Goal: Information Seeking & Learning: Learn about a topic

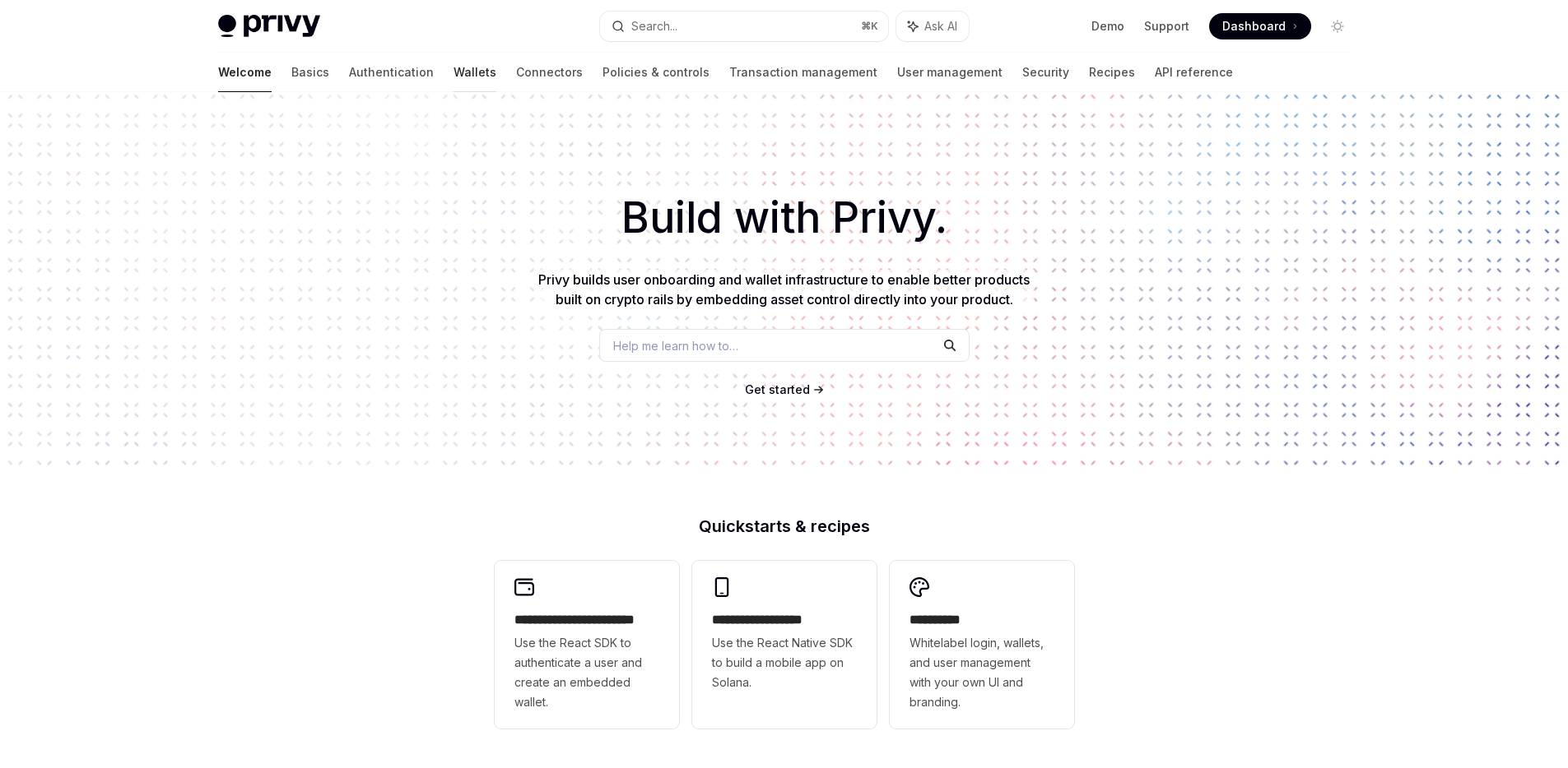
click at [453, 70] on link "Wallets" at bounding box center [474, 72] width 43 height 40
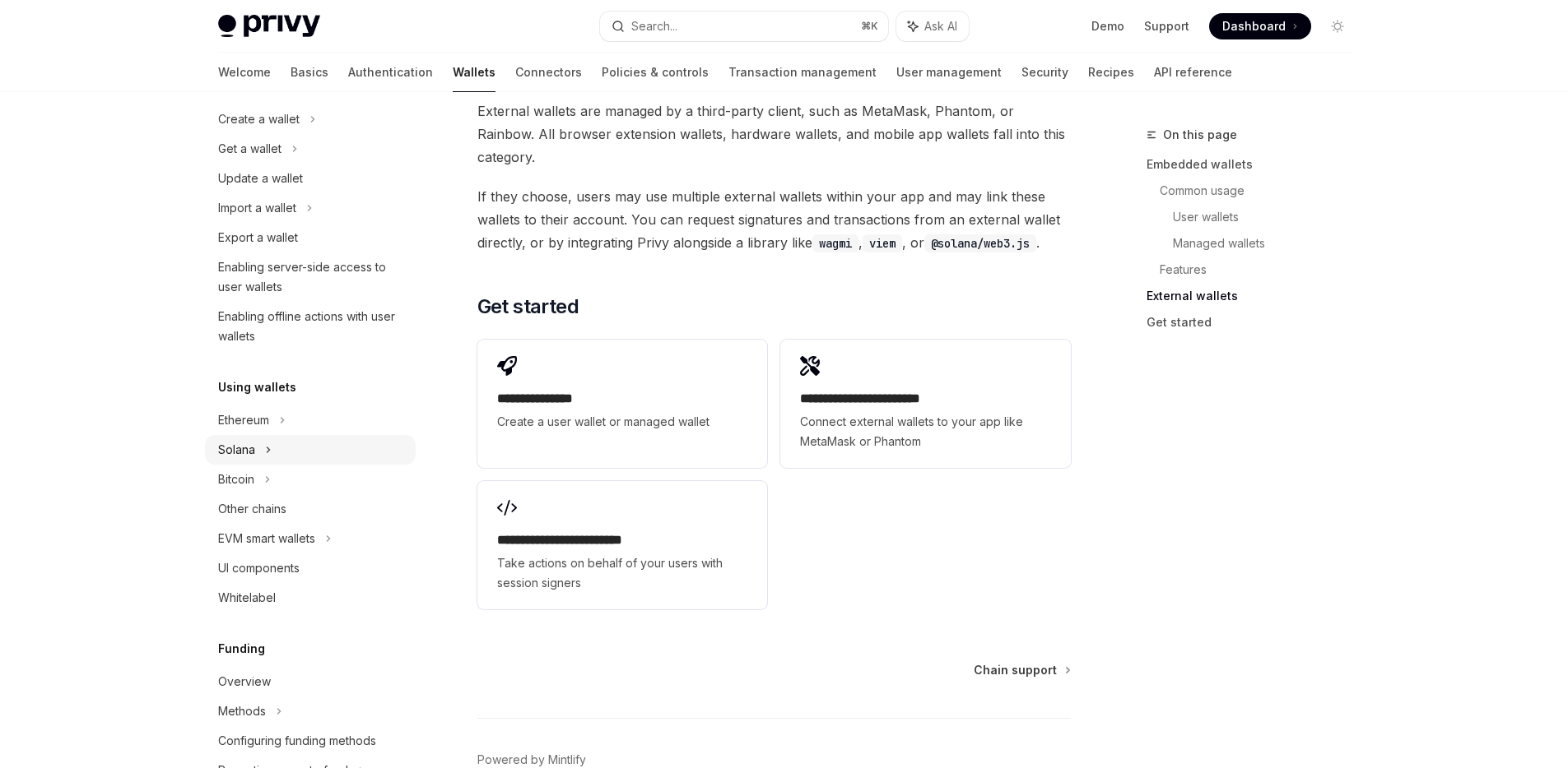
scroll to position [167, 0]
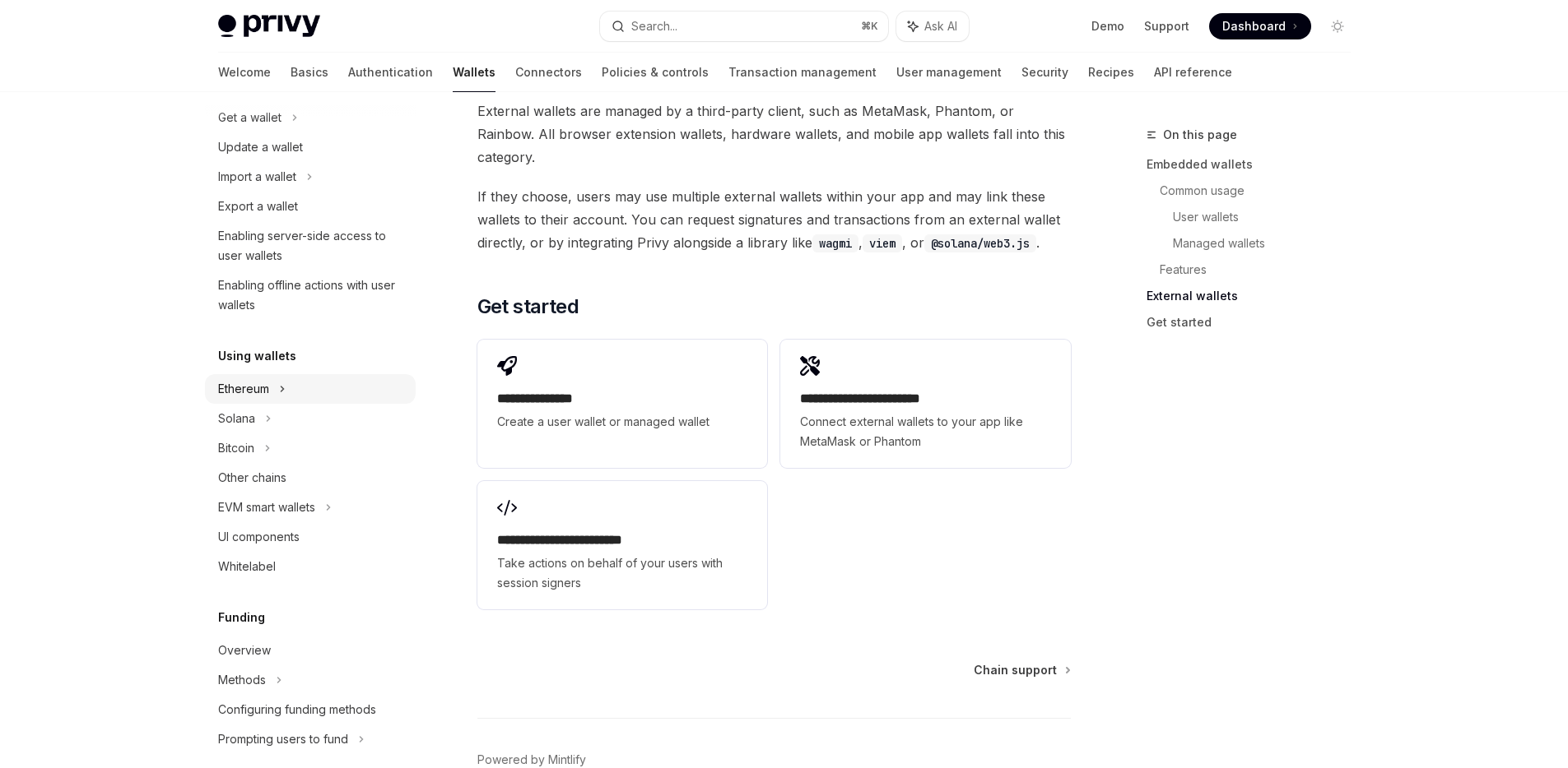
click at [315, 391] on div "Ethereum" at bounding box center [310, 389] width 211 height 30
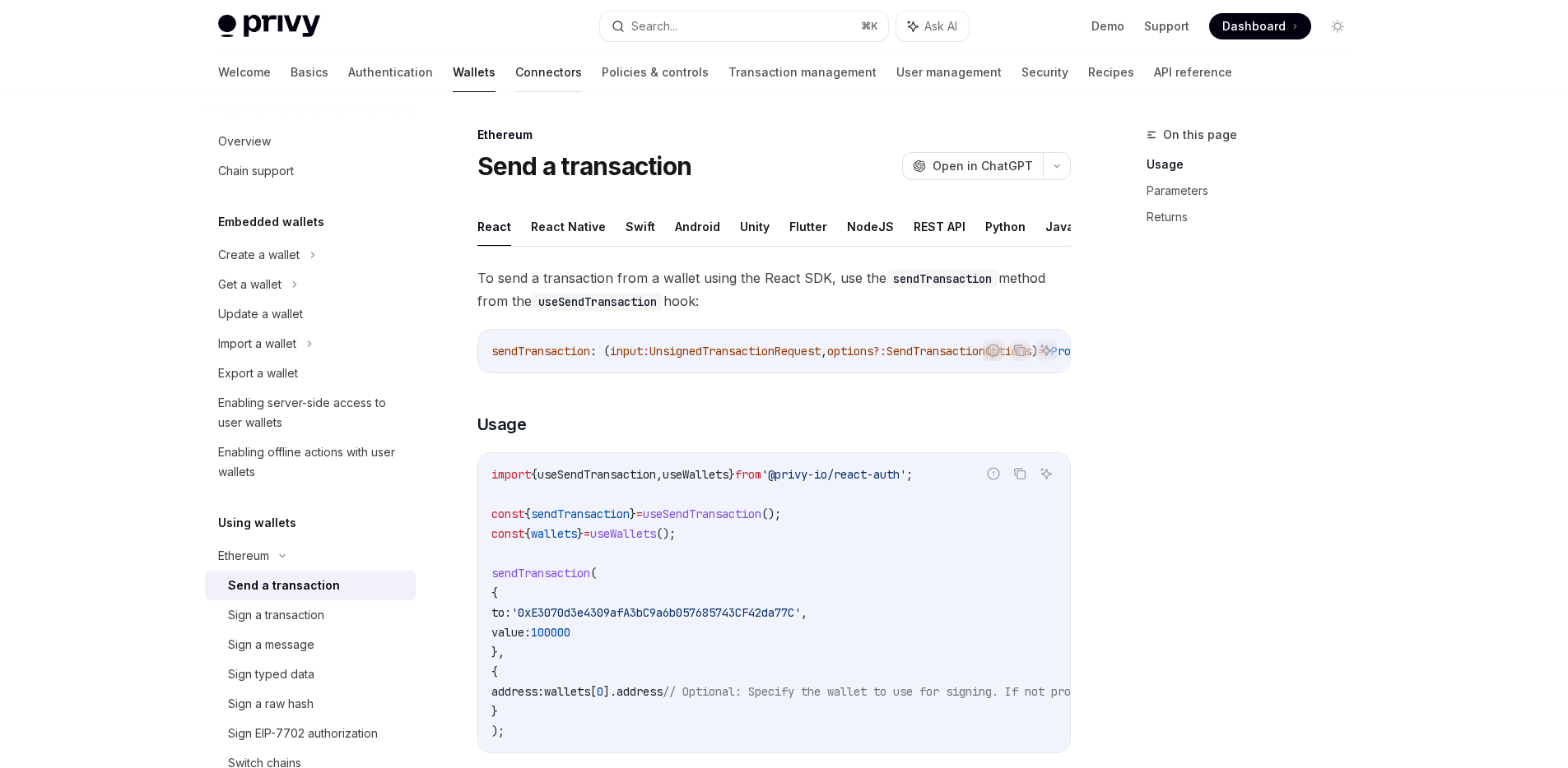
click at [515, 74] on link "Connectors" at bounding box center [548, 72] width 67 height 40
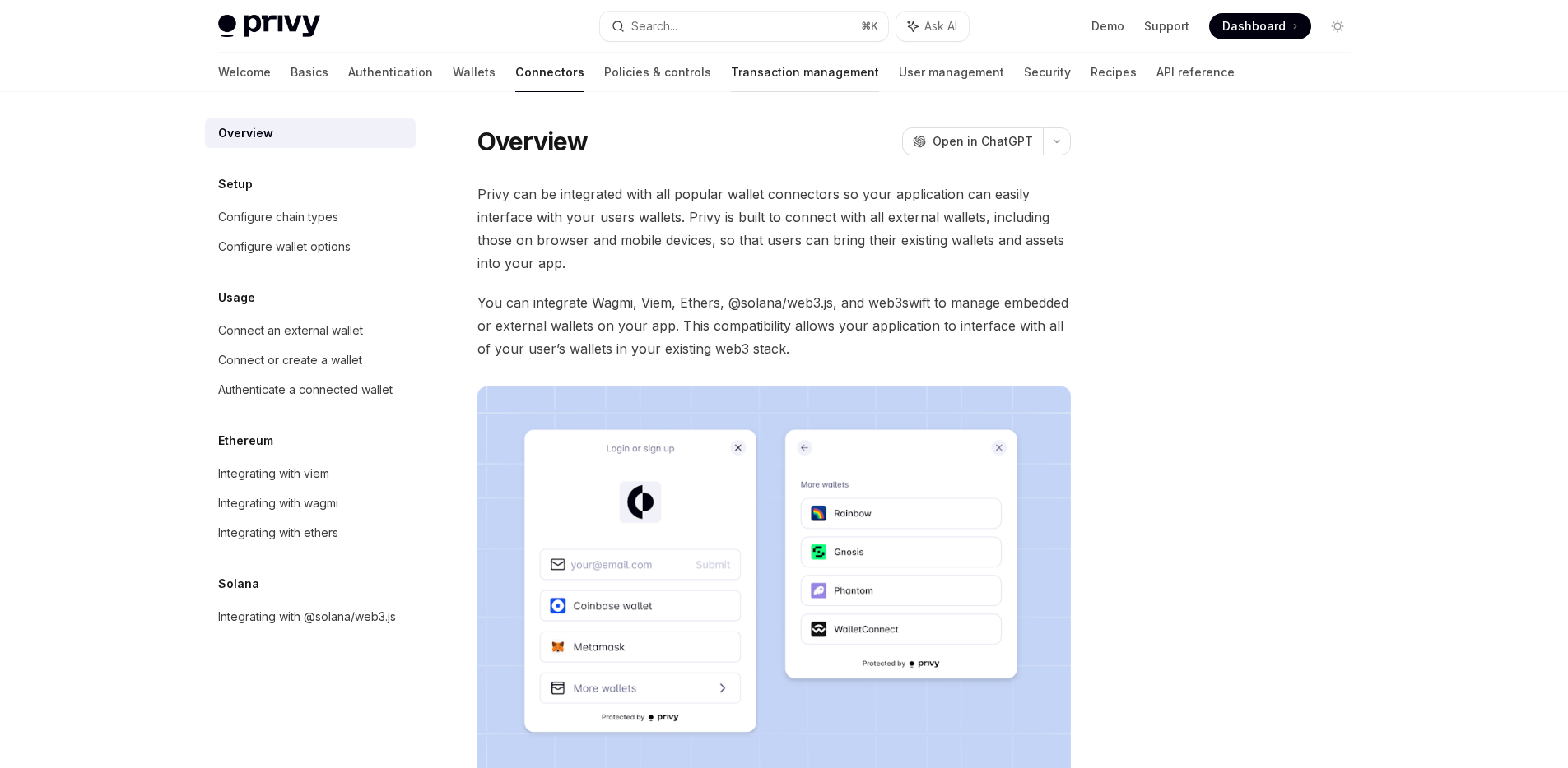
click at [731, 78] on link "Transaction management" at bounding box center [805, 72] width 148 height 40
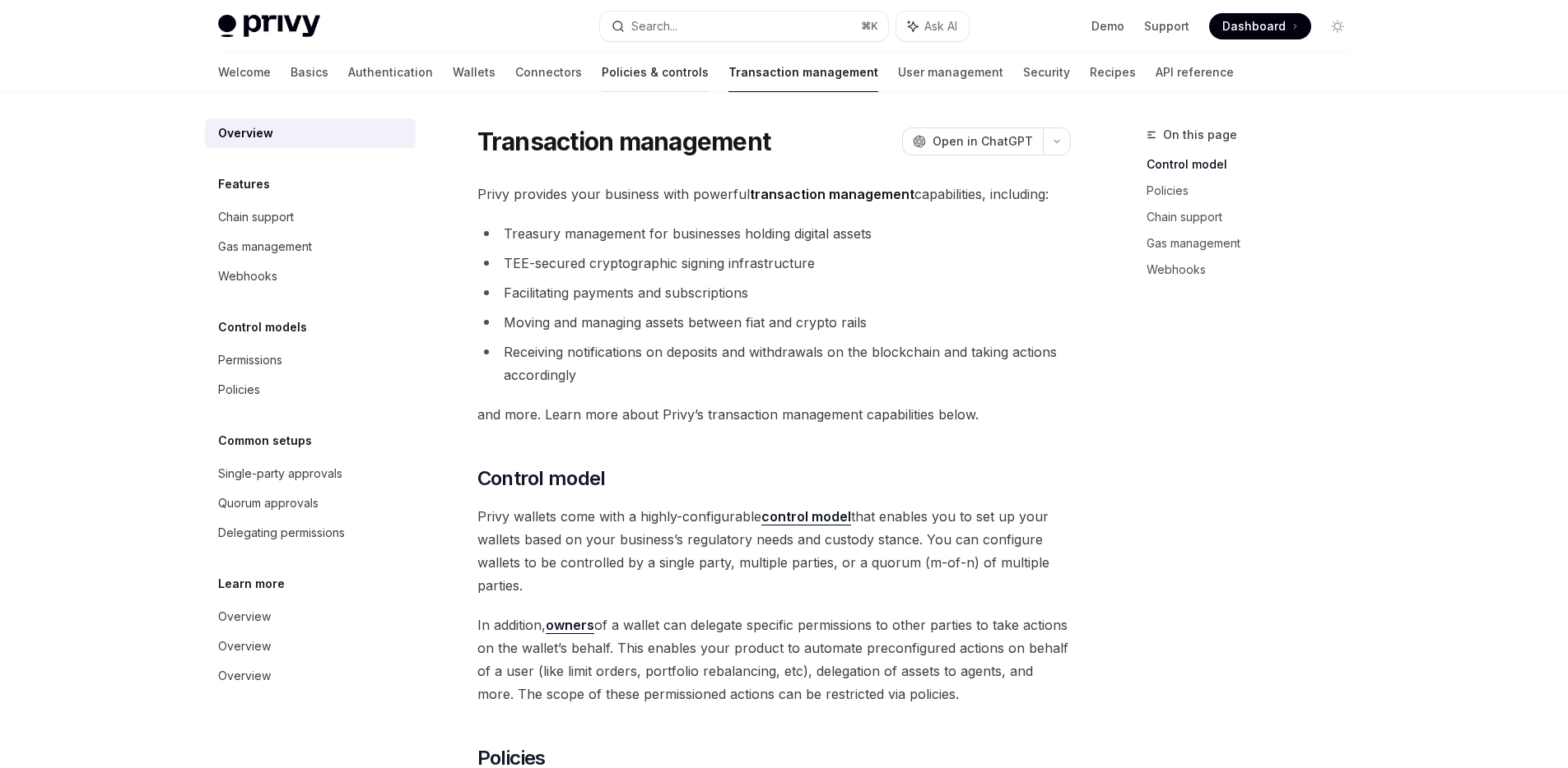
click at [601, 78] on link "Policies & controls" at bounding box center [655, 72] width 107 height 40
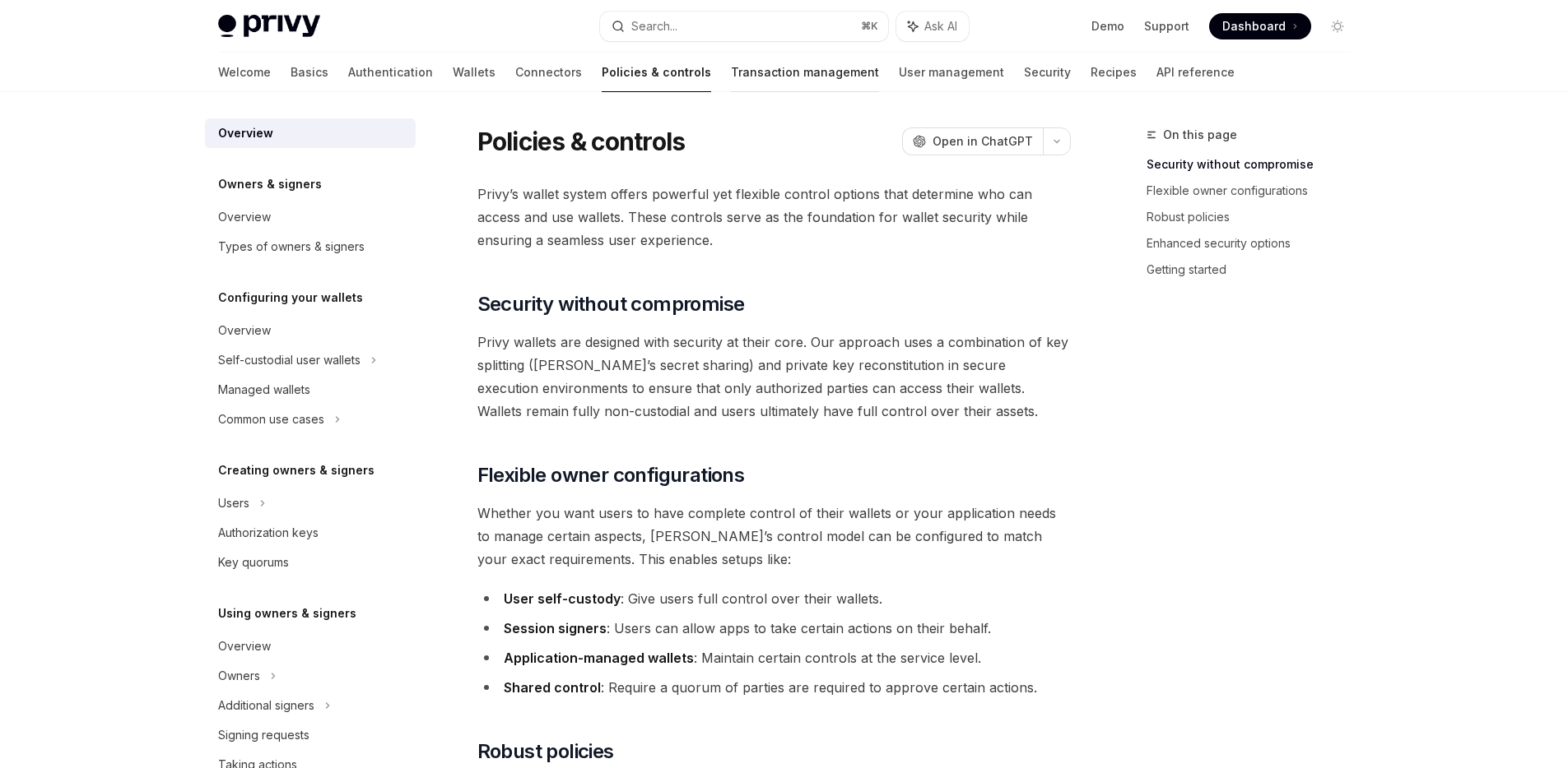
click at [735, 75] on link "Transaction management" at bounding box center [805, 72] width 148 height 40
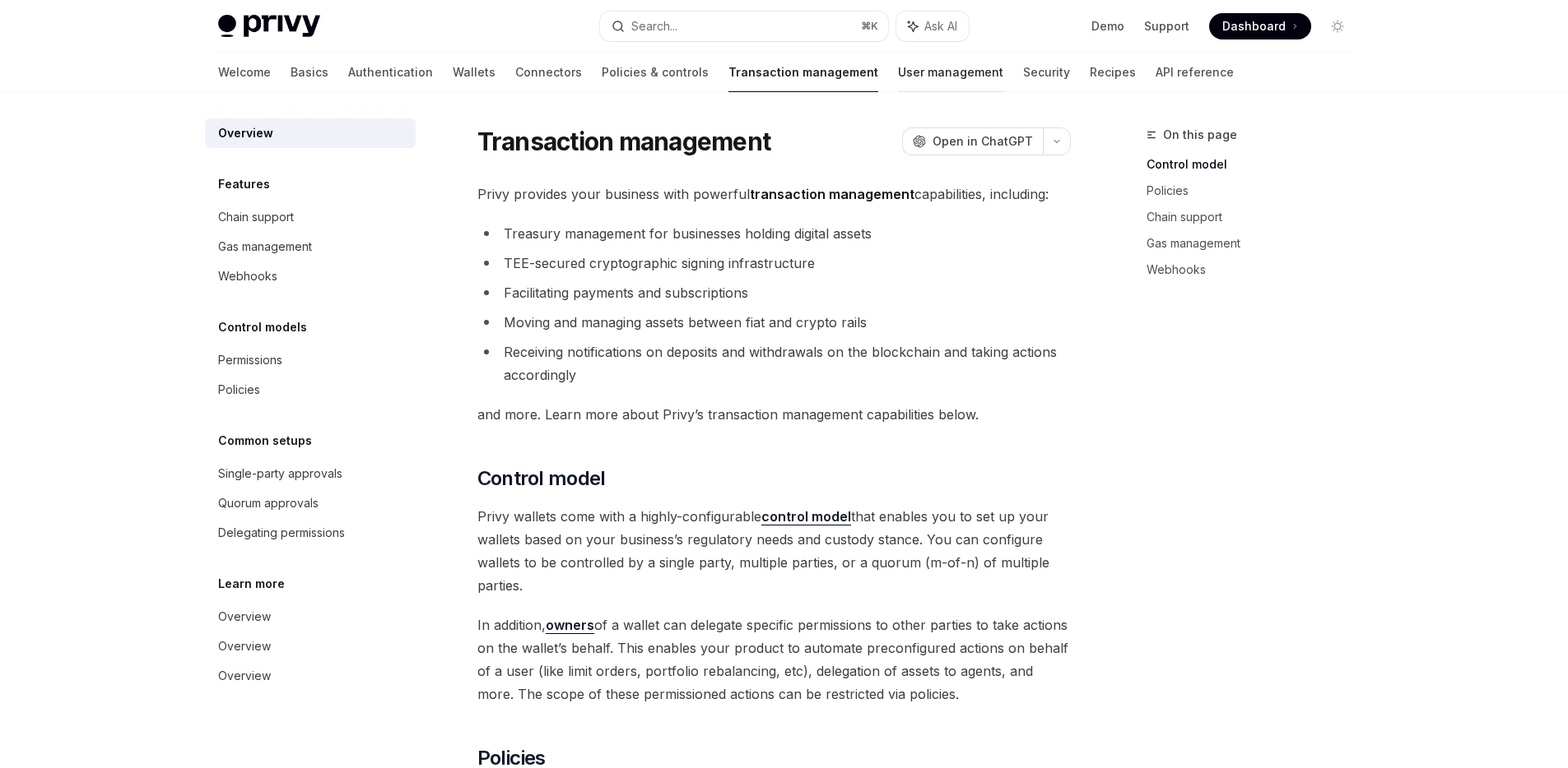
click at [898, 70] on link "User management" at bounding box center [950, 72] width 105 height 40
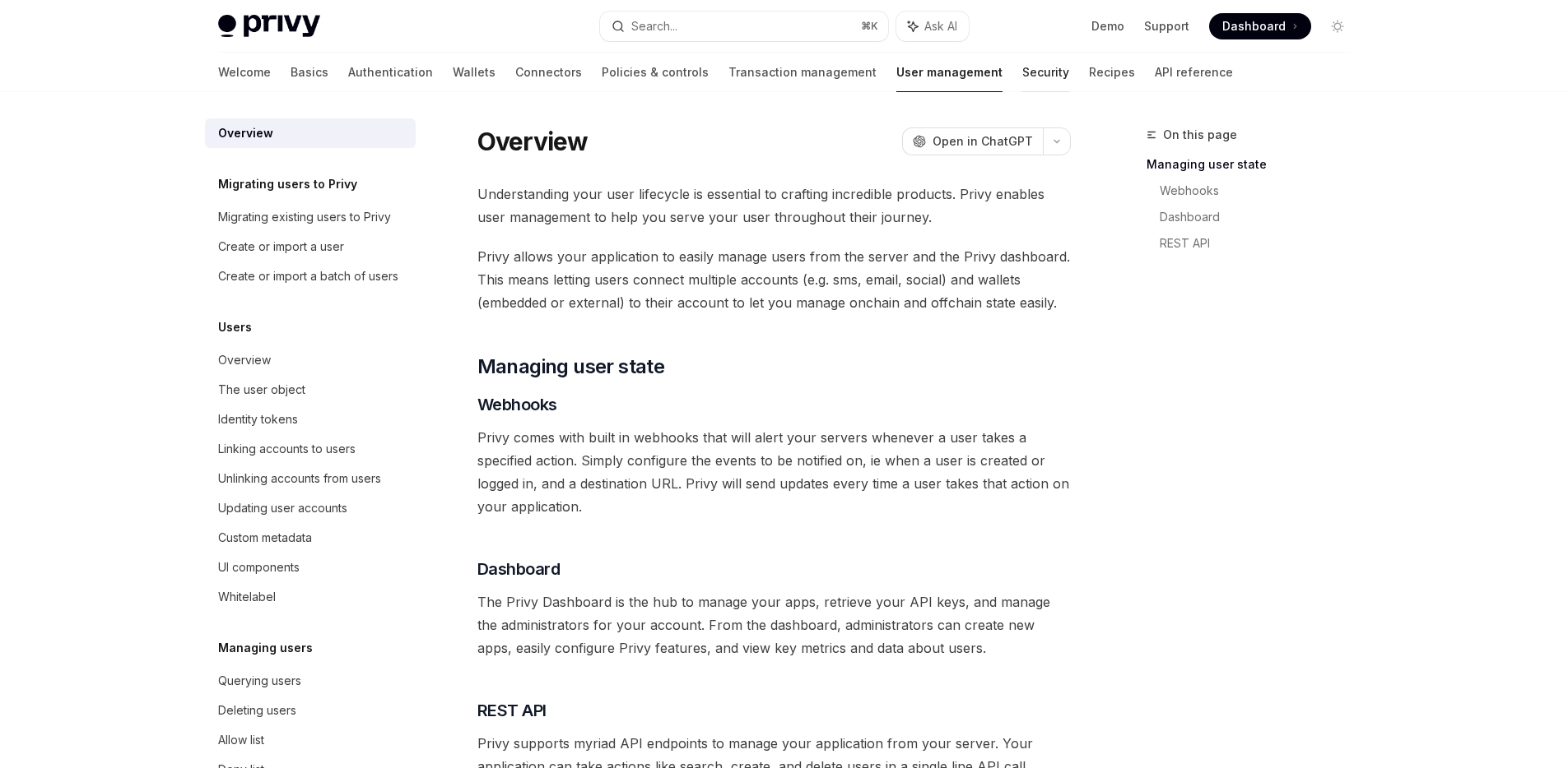
click at [1022, 71] on link "Security" at bounding box center [1045, 72] width 47 height 40
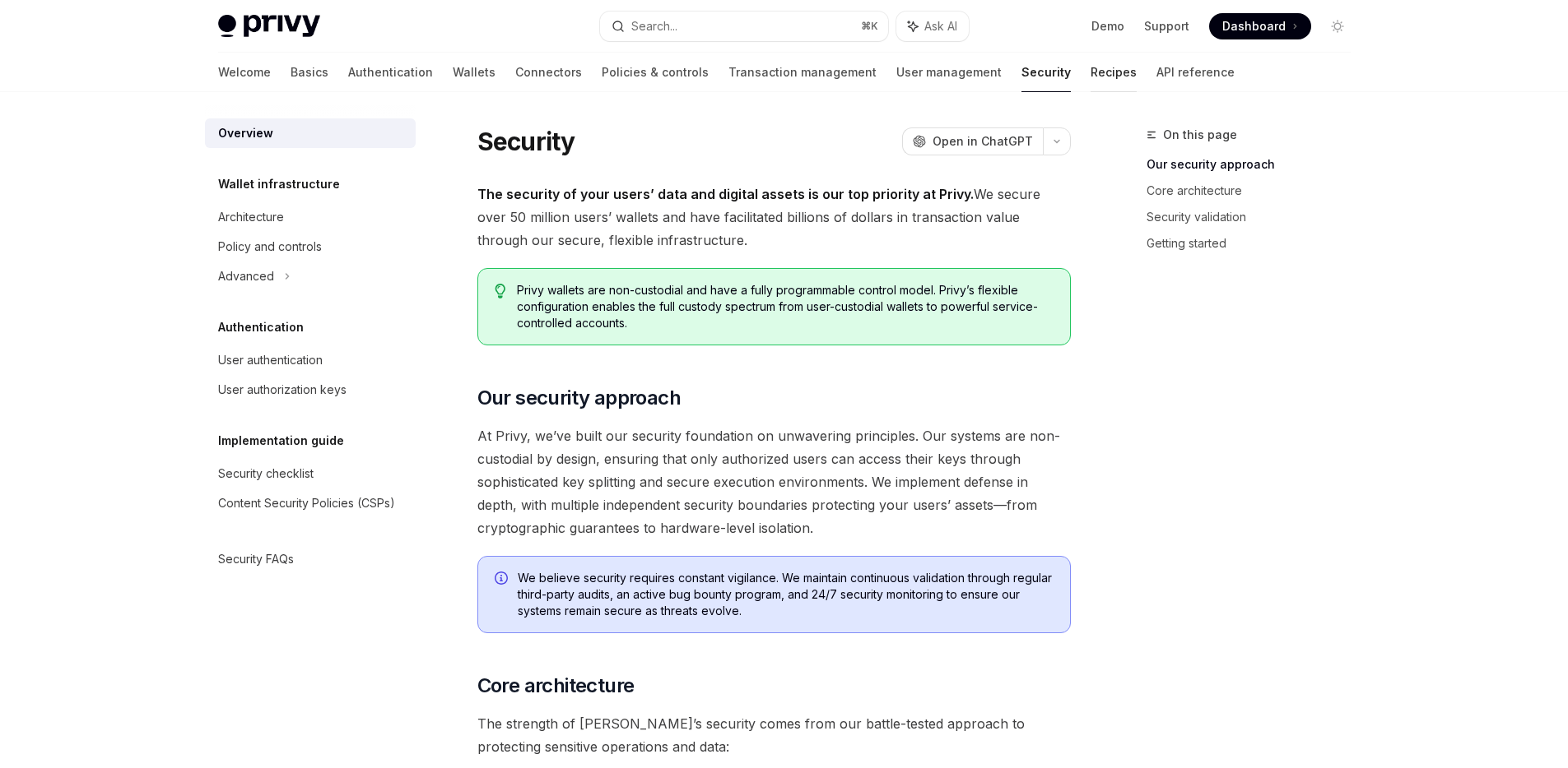
click at [1090, 69] on link "Recipes" at bounding box center [1113, 72] width 46 height 40
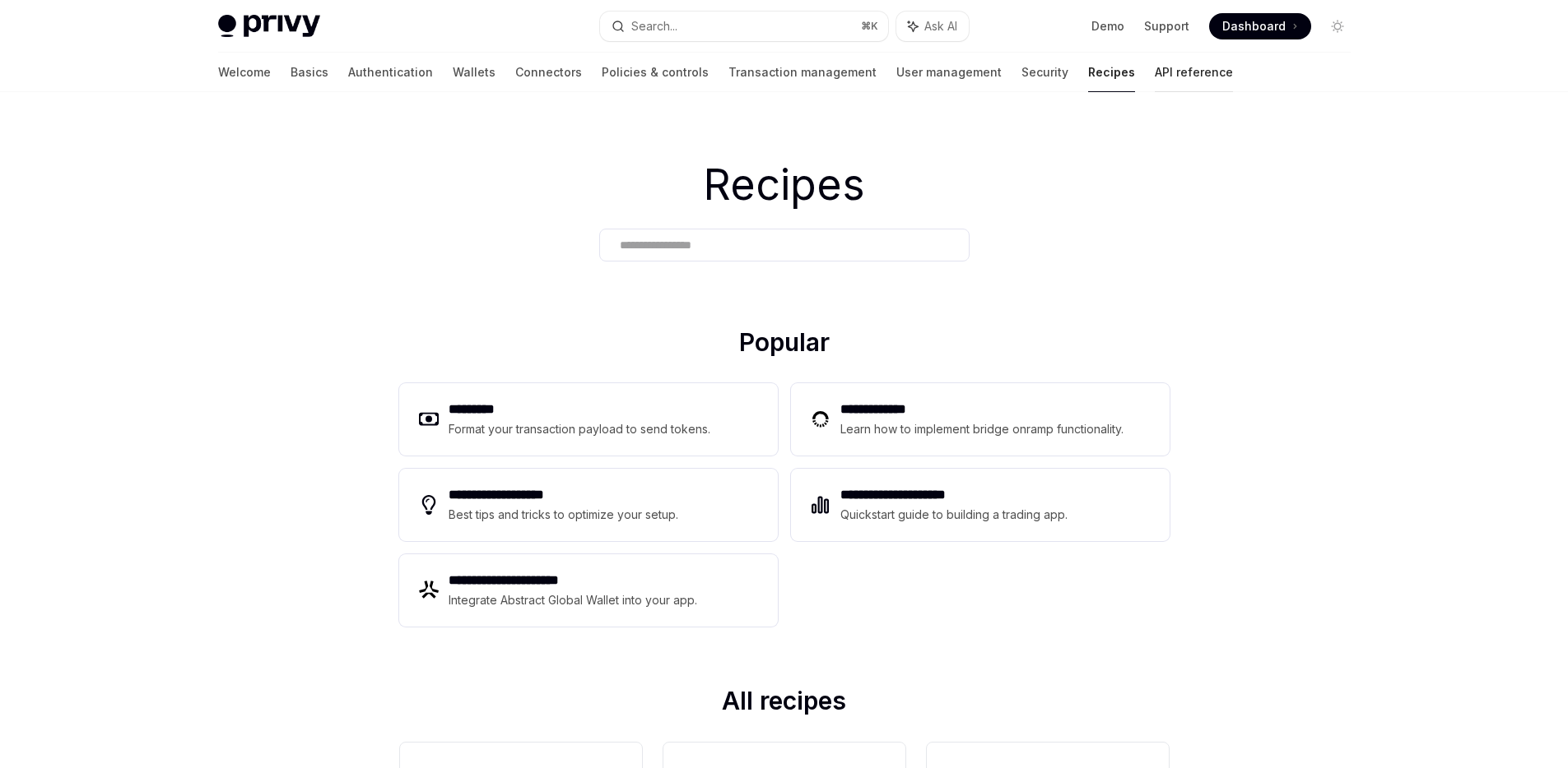
click at [1155, 73] on link "API reference" at bounding box center [1194, 72] width 78 height 40
type textarea "*"
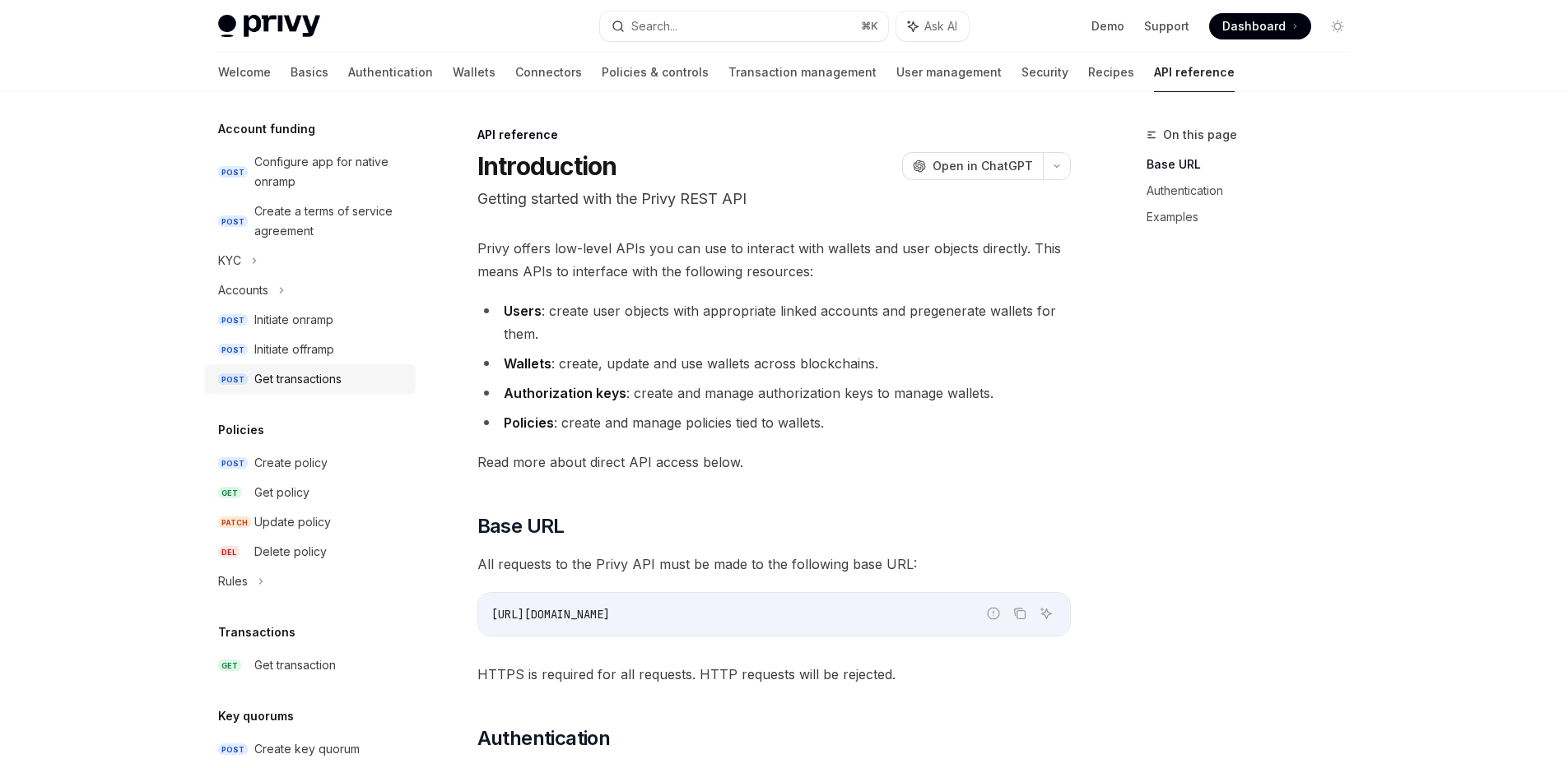
scroll to position [629, 0]
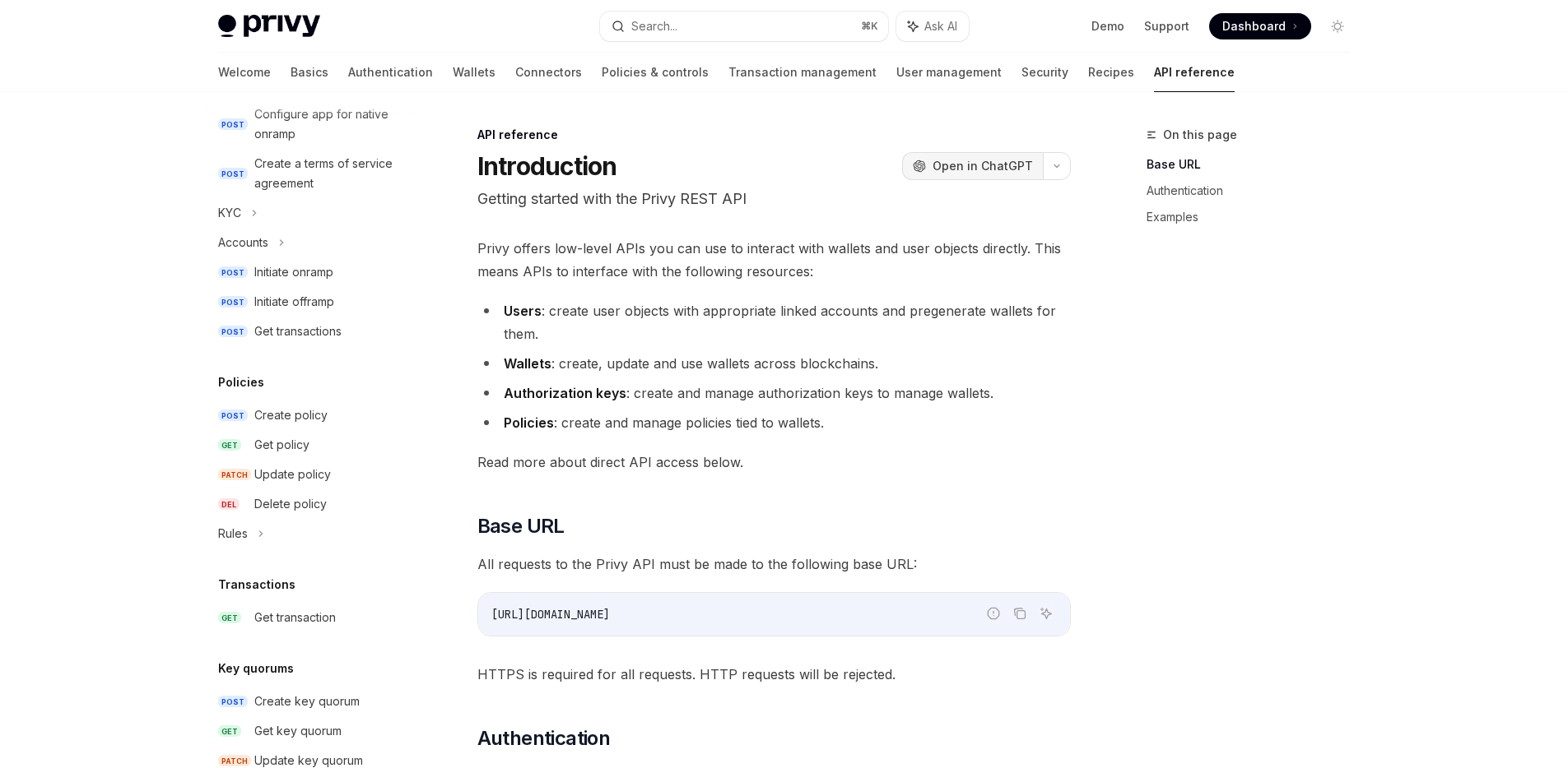
click at [952, 171] on span "Open in ChatGPT" at bounding box center [983, 166] width 101 height 16
